Goal: Check status: Check status

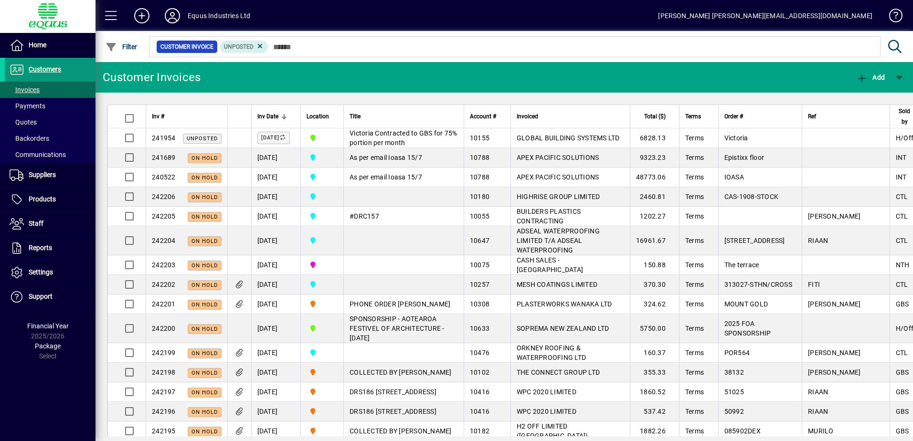
drag, startPoint x: 0, startPoint y: 0, endPoint x: 44, endPoint y: 68, distance: 81.2
click at [44, 68] on span "Customers" at bounding box center [45, 69] width 32 height 8
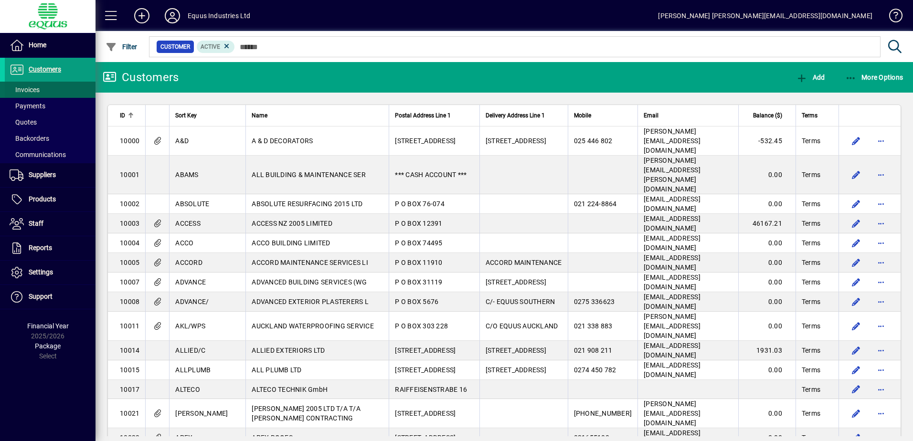
click at [32, 88] on span "Invoices" at bounding box center [25, 90] width 30 height 8
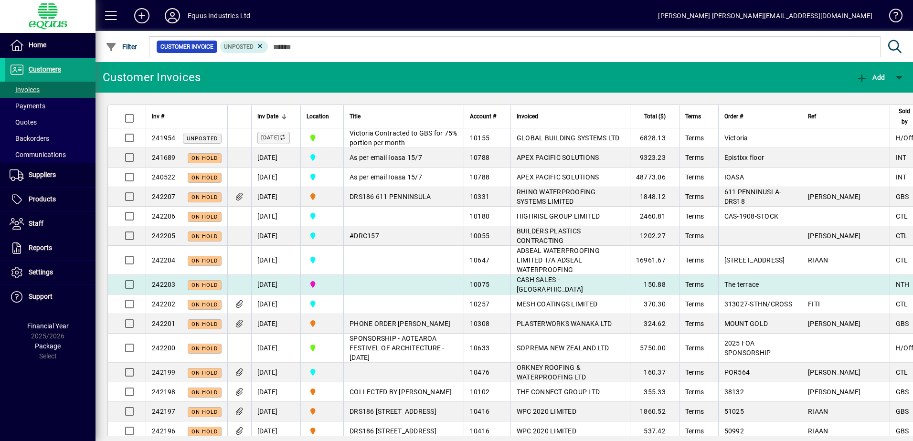
click at [517, 293] on span "CASH SALES - [GEOGRAPHIC_DATA]" at bounding box center [550, 284] width 66 height 17
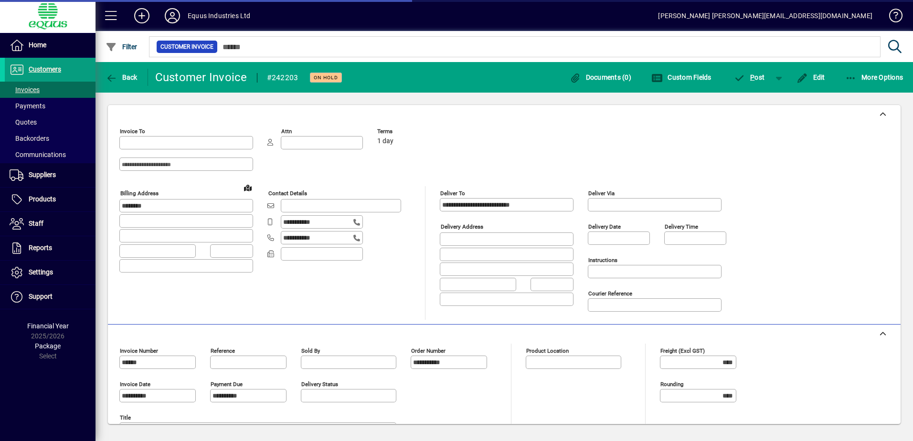
type input "**********"
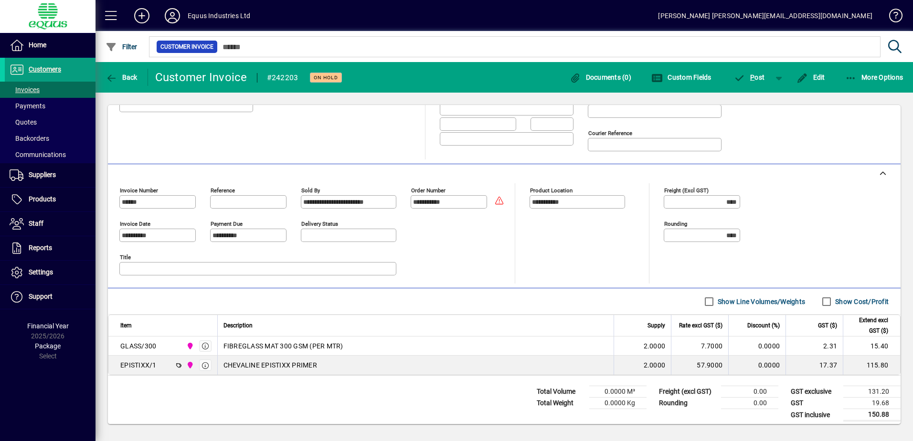
scroll to position [166, 0]
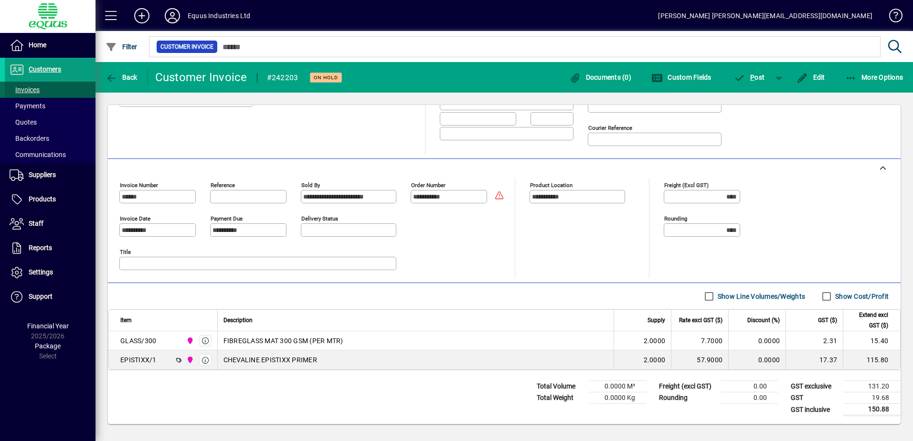
click at [47, 88] on span at bounding box center [50, 89] width 91 height 23
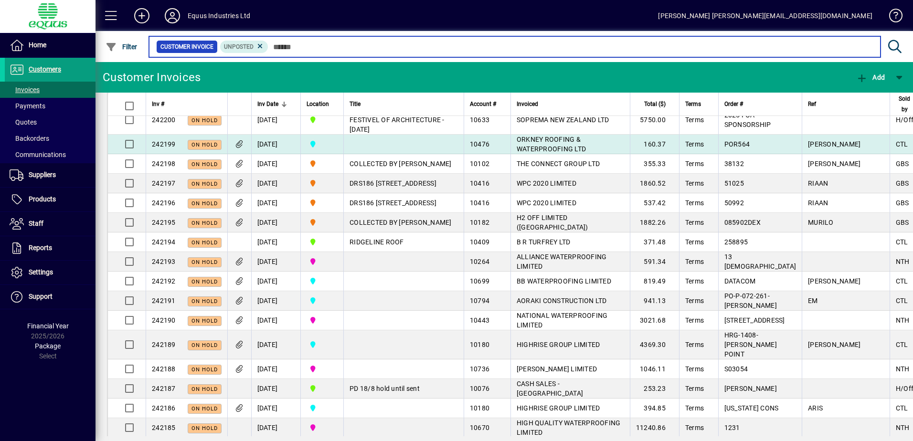
scroll to position [239, 0]
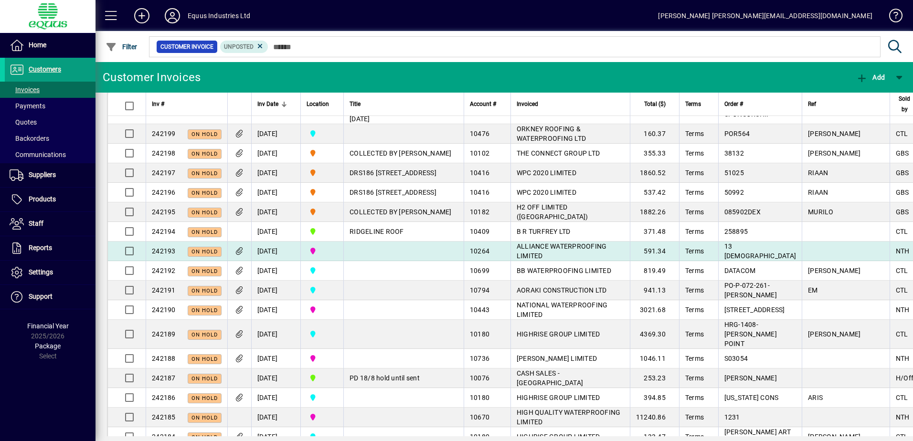
click at [510, 261] on td "ALLIANCE WATERPROOFING LIMITED" at bounding box center [569, 252] width 119 height 20
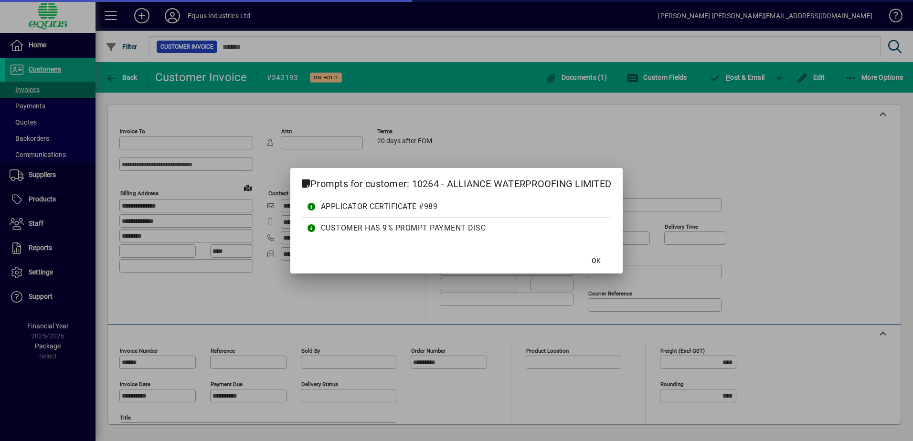
type input "**********"
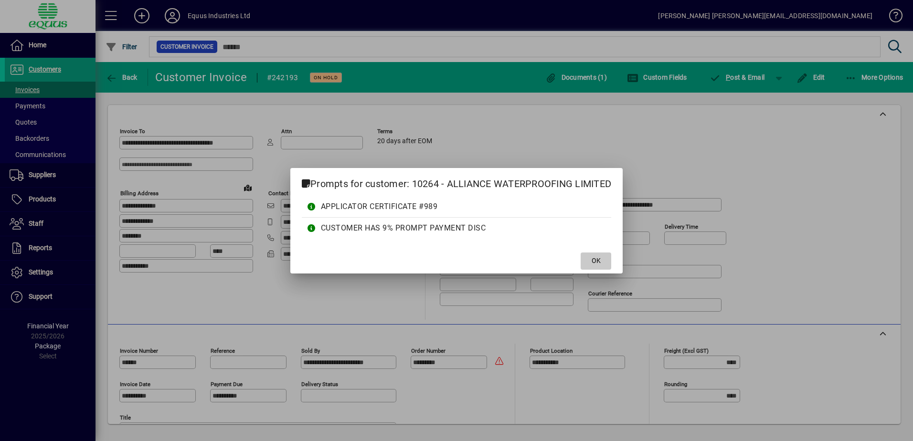
click at [590, 258] on span at bounding box center [596, 261] width 31 height 23
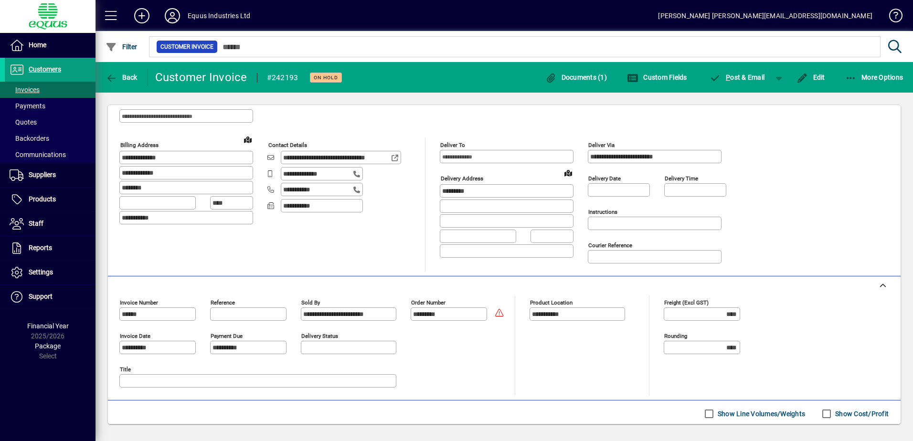
scroll to position [166, 0]
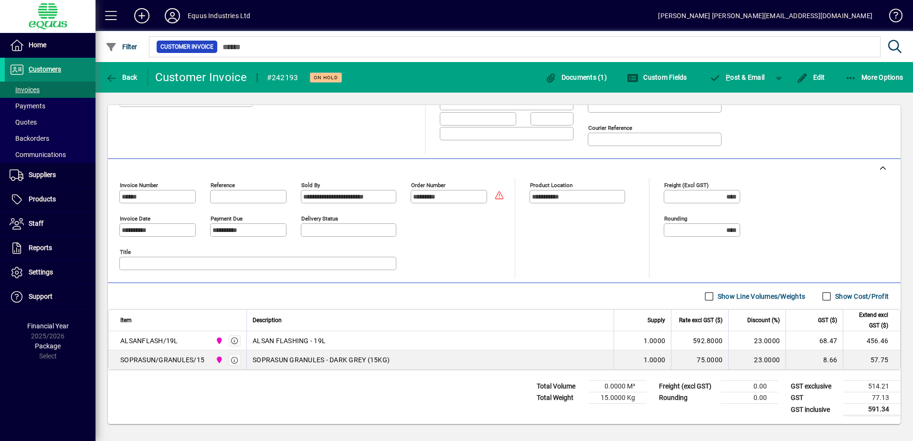
click at [50, 71] on span "Customers" at bounding box center [45, 69] width 32 height 8
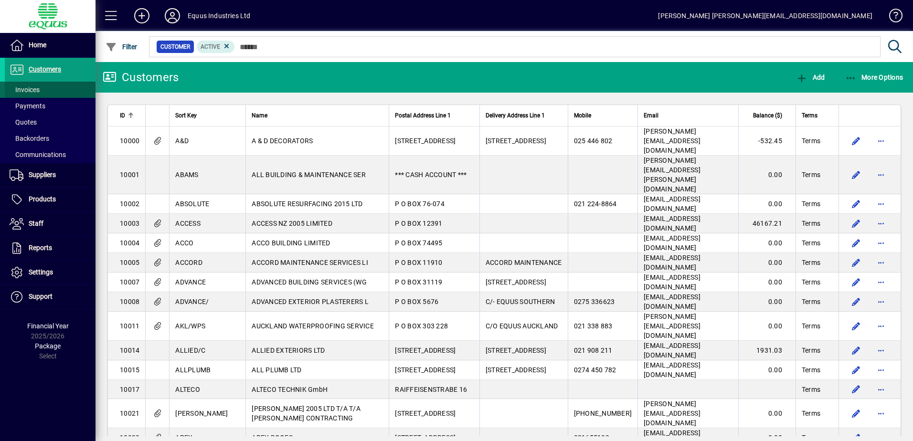
click at [41, 90] on span at bounding box center [50, 89] width 91 height 23
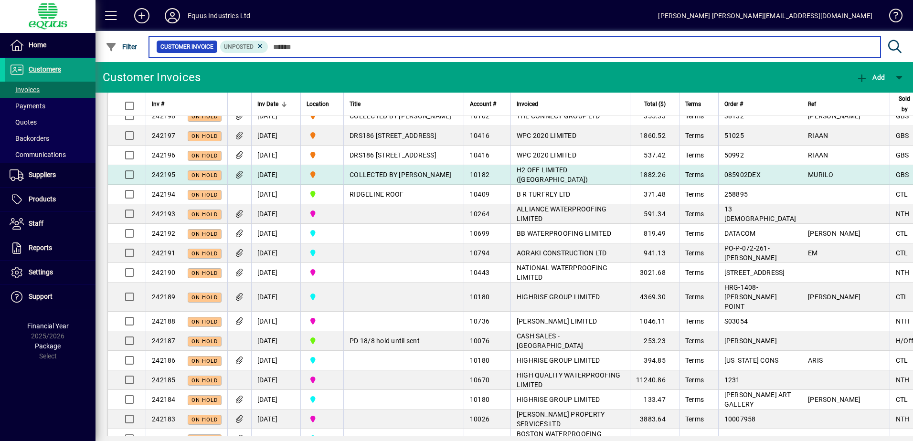
scroll to position [286, 0]
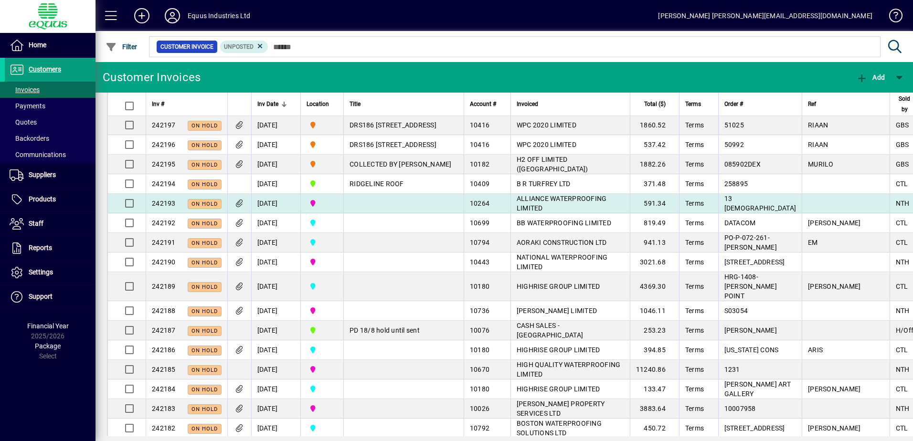
click at [385, 213] on td at bounding box center [403, 204] width 120 height 20
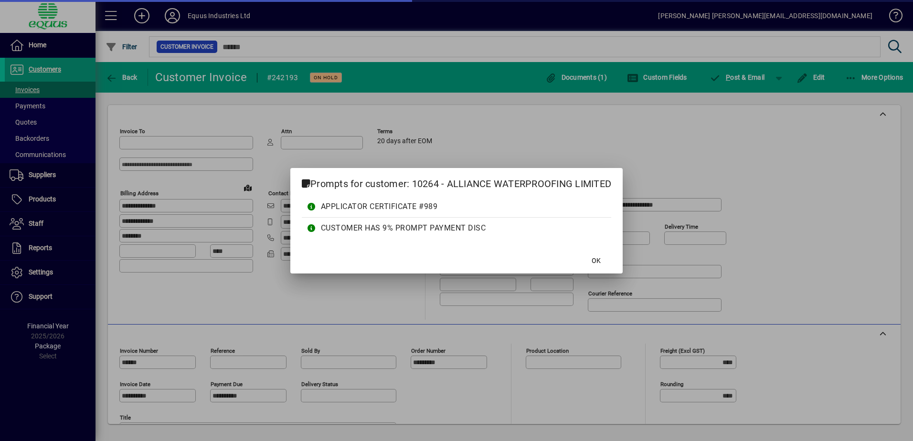
type input "**********"
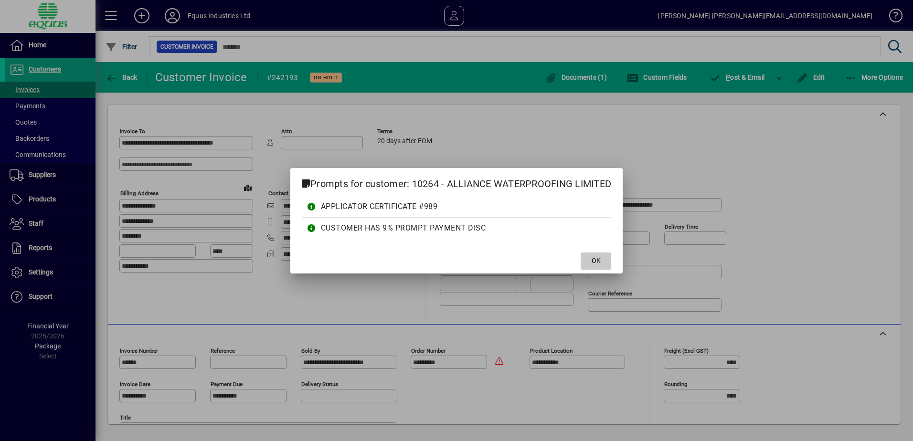
click at [596, 258] on span "OK" at bounding box center [596, 261] width 9 height 10
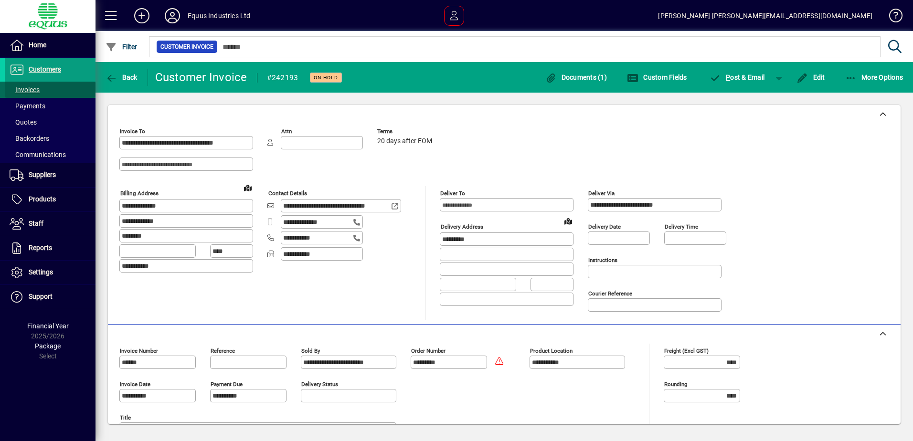
click at [34, 89] on span "Invoices" at bounding box center [25, 90] width 30 height 8
